Goal: Transaction & Acquisition: Purchase product/service

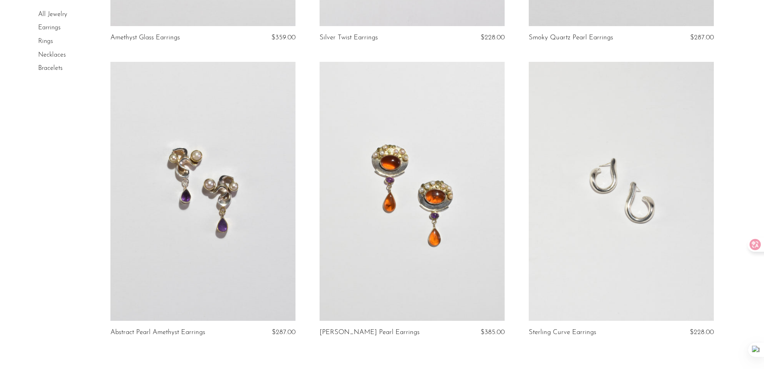
scroll to position [3170, 0]
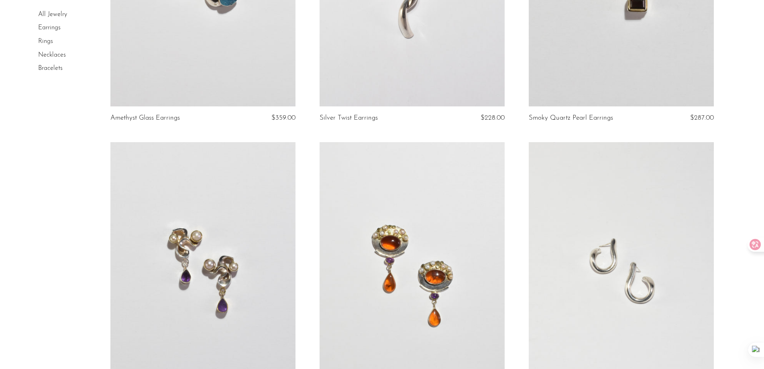
click at [57, 15] on link "All Jewelry" at bounding box center [52, 14] width 29 height 6
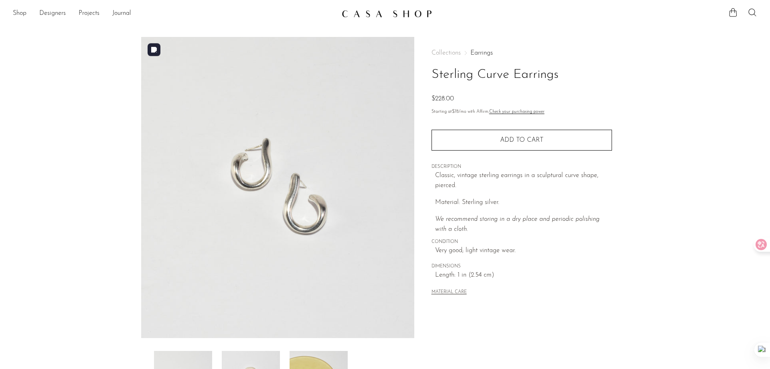
scroll to position [154, 0]
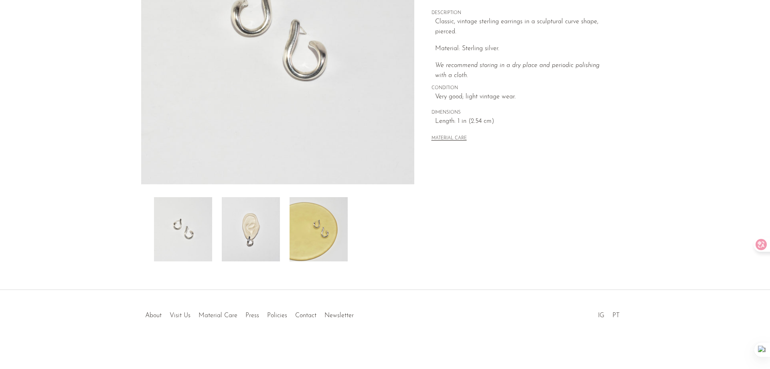
click at [319, 244] on img at bounding box center [319, 229] width 58 height 64
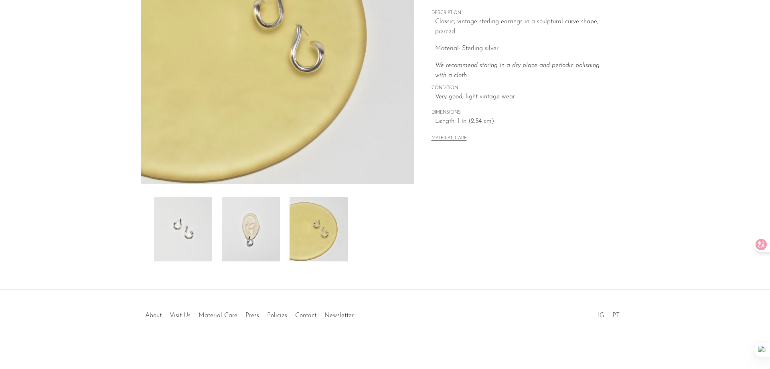
click at [260, 244] on img at bounding box center [251, 229] width 58 height 64
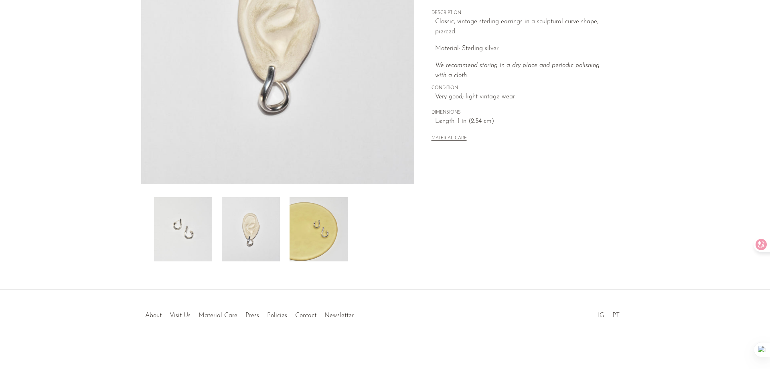
click at [193, 243] on img at bounding box center [183, 229] width 58 height 64
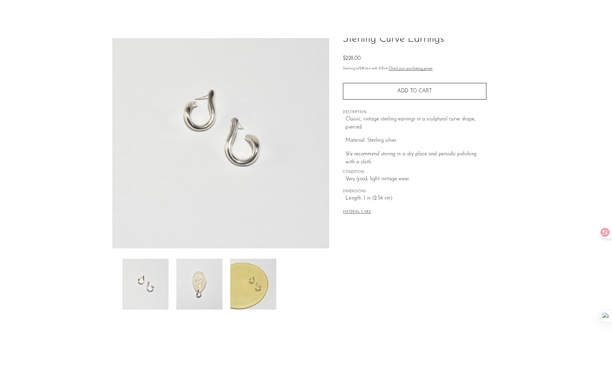
scroll to position [33, 0]
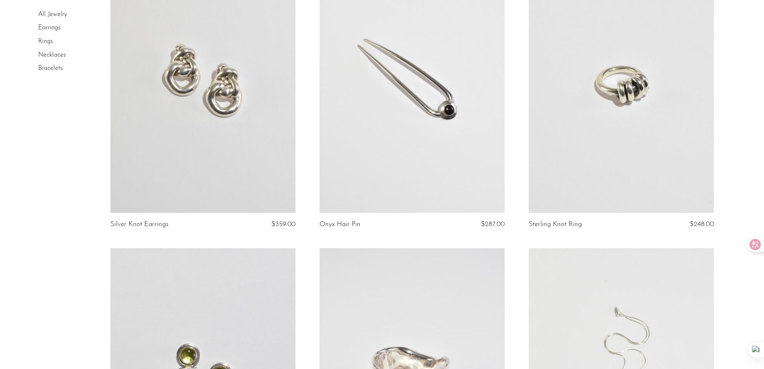
scroll to position [1124, 0]
